Goal: Task Accomplishment & Management: Use online tool/utility

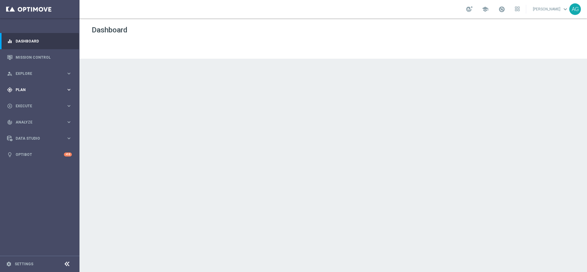
click at [25, 94] on div "gps_fixed Plan keyboard_arrow_right" at bounding box center [39, 90] width 79 height 16
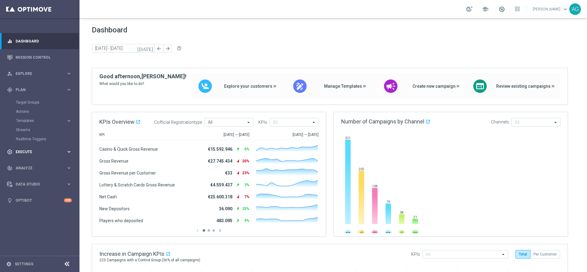
click at [29, 154] on div "play_circle_outline Execute keyboard_arrow_right" at bounding box center [39, 152] width 79 height 16
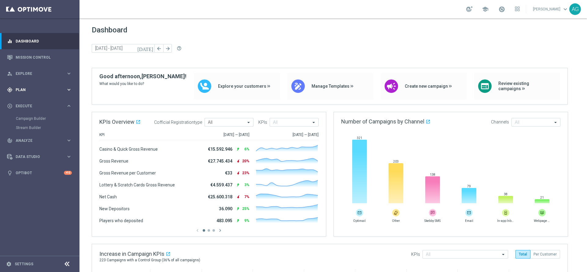
click at [27, 91] on span "Plan" at bounding box center [41, 90] width 50 height 4
click at [26, 120] on span "Templates" at bounding box center [38, 121] width 44 height 4
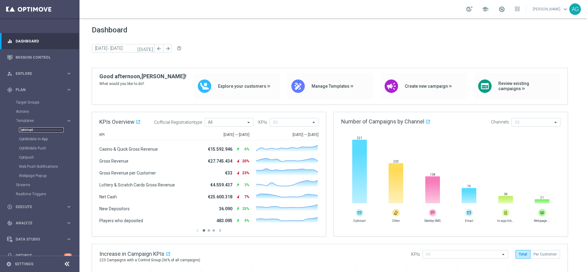
click at [29, 130] on link "Optimail" at bounding box center [41, 129] width 45 height 5
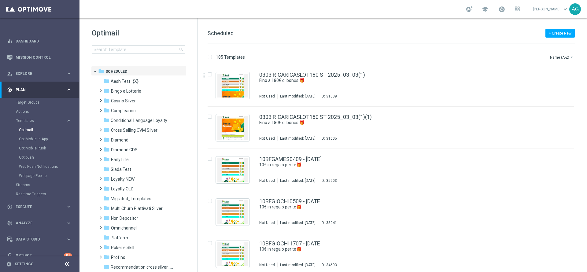
click at [354, 31] on div "+ Create New Scheduled" at bounding box center [390, 37] width 367 height 14
